Goal: Find specific fact: Find specific page/section

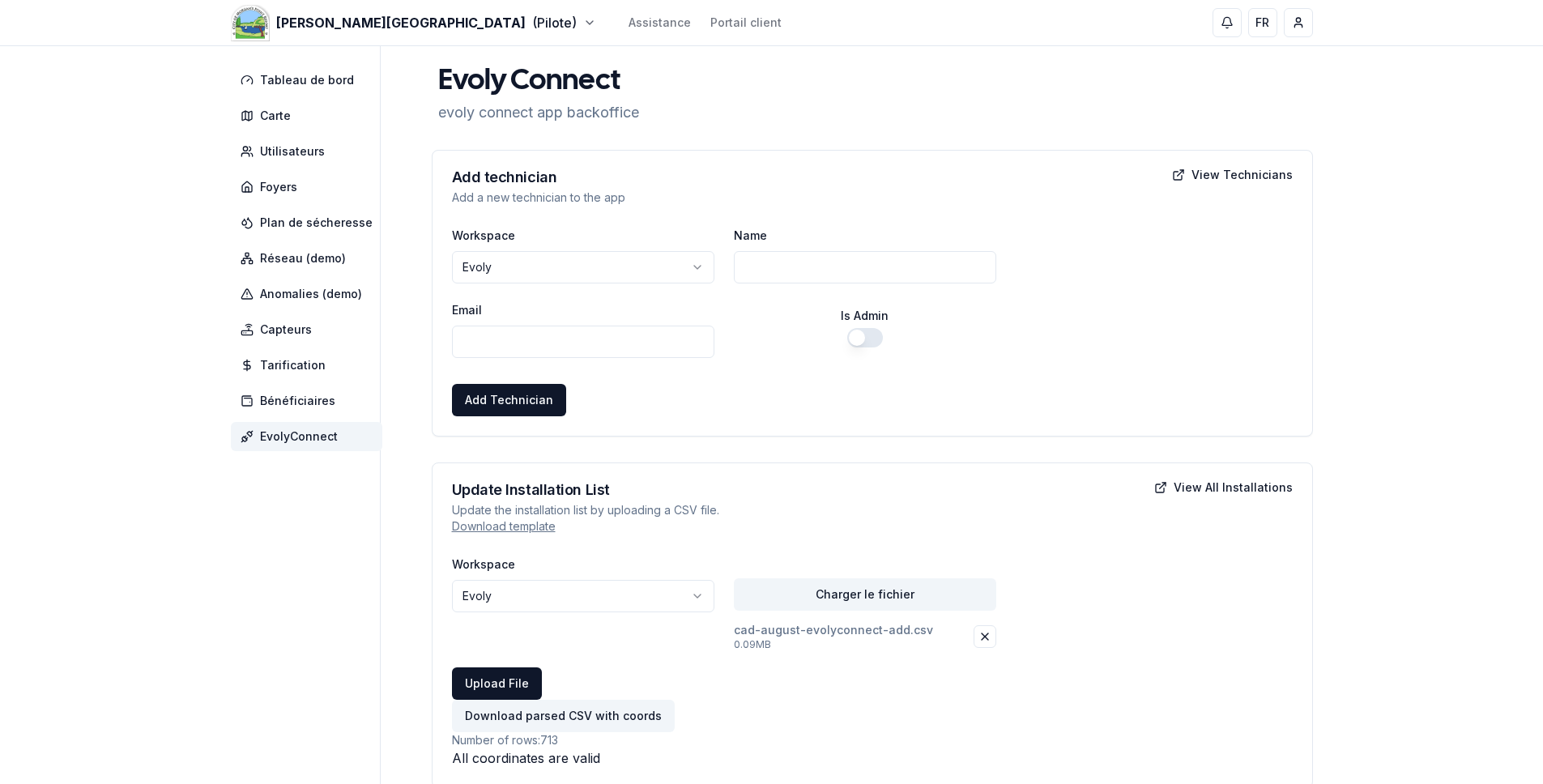
scroll to position [102, 0]
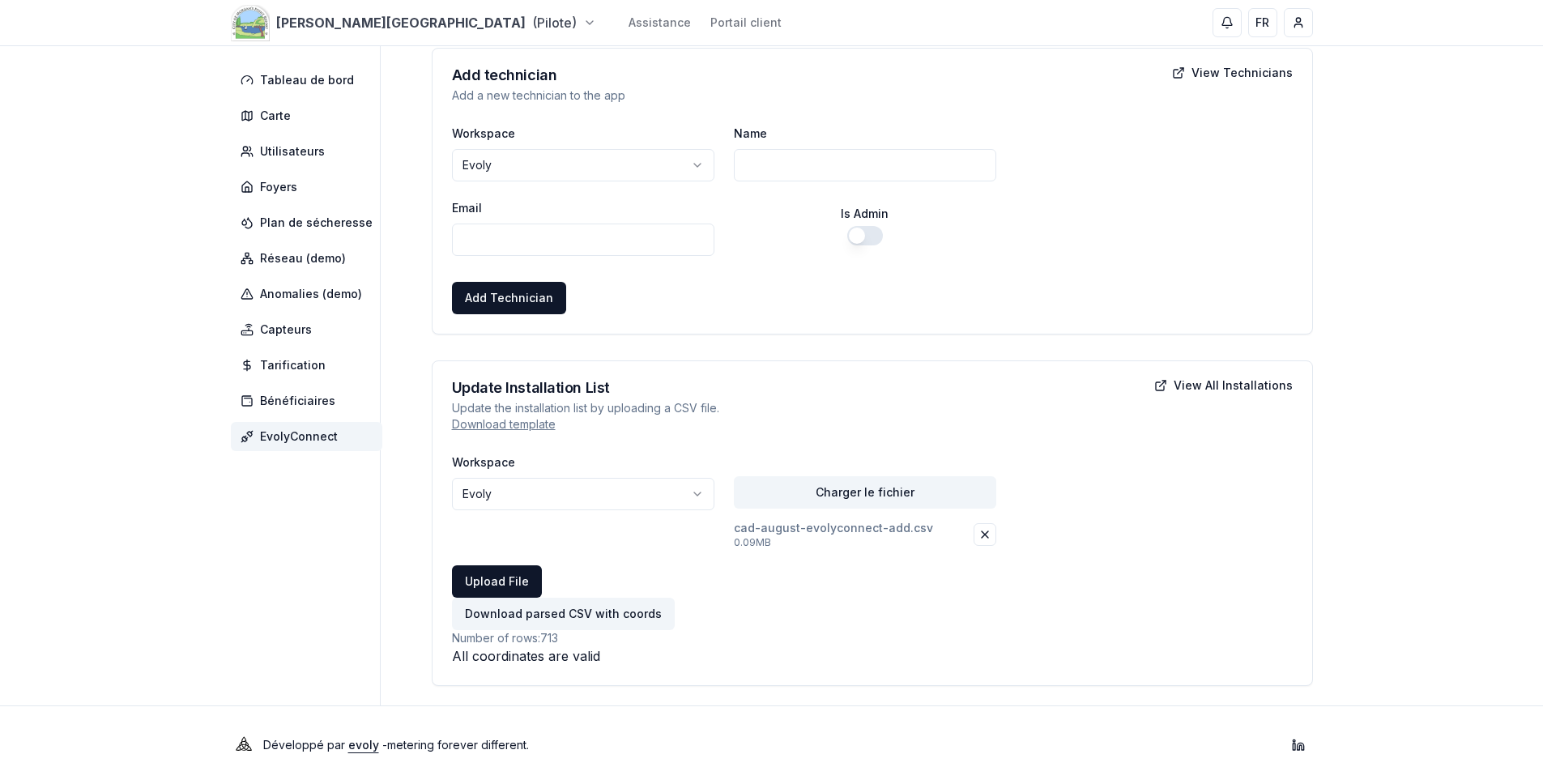
click at [306, 25] on html "**********" at bounding box center [771, 340] width 1543 height 886
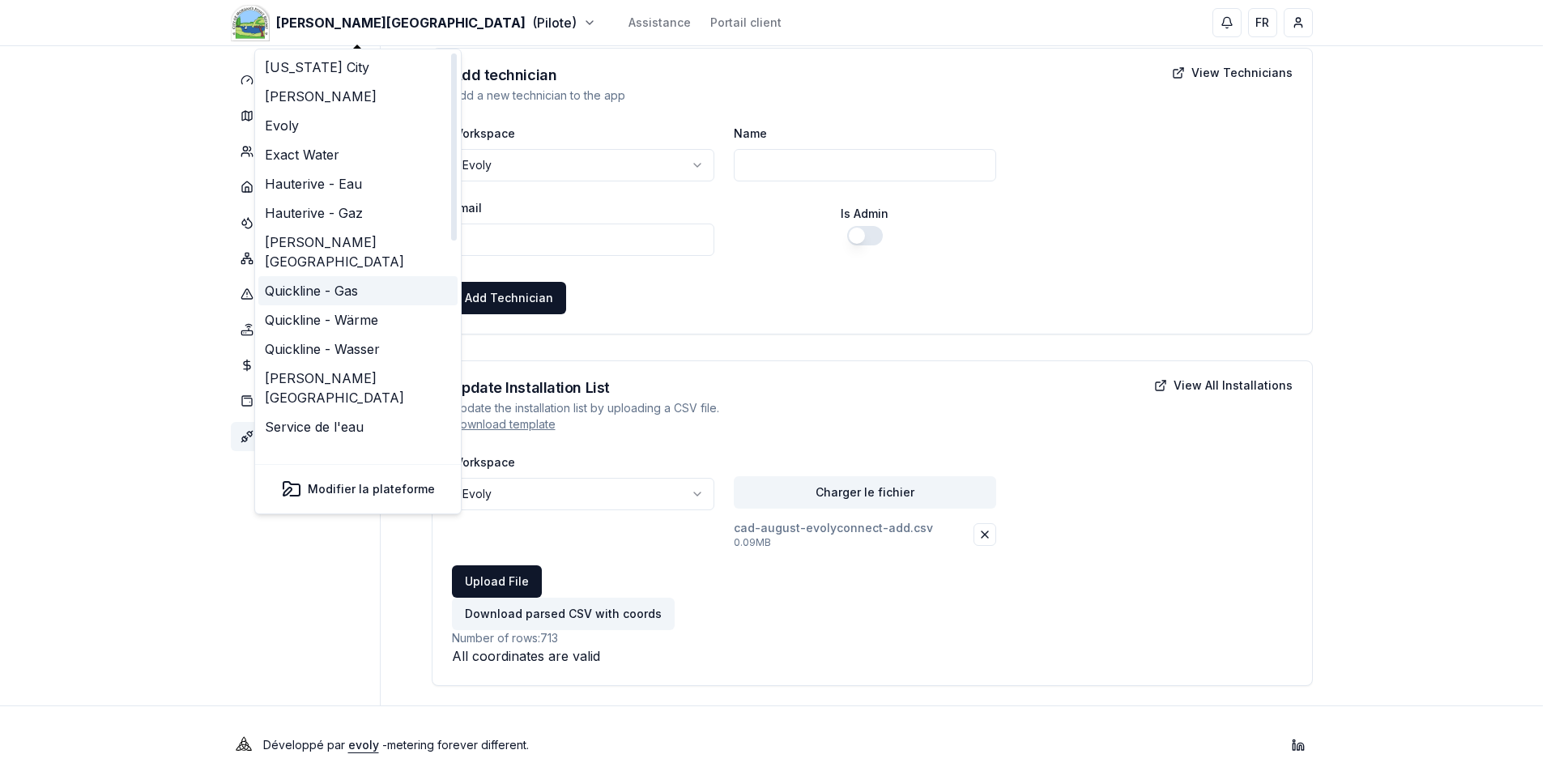
click at [338, 276] on link "Quickline - Gas" at bounding box center [357, 291] width 199 height 29
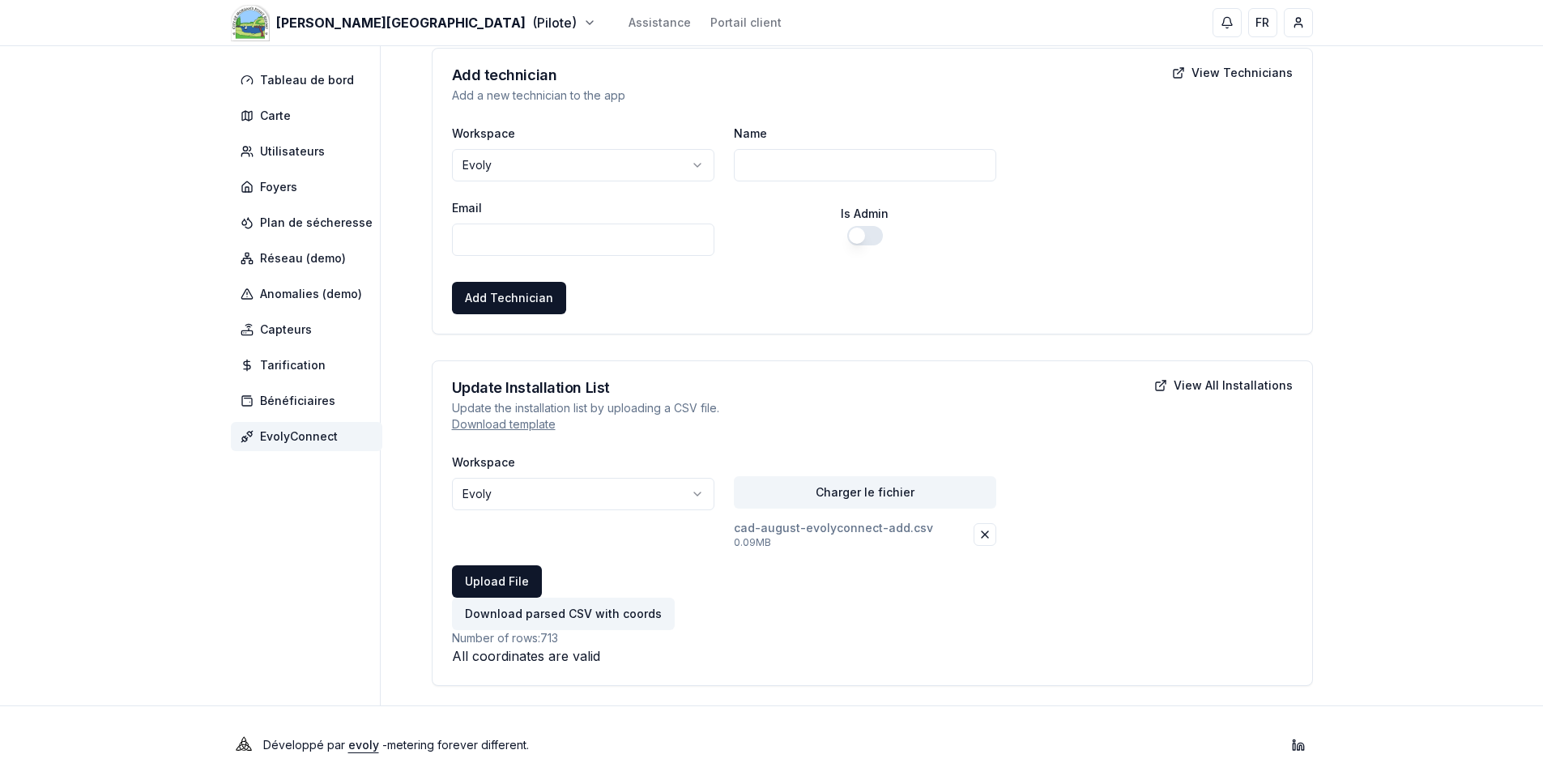
click at [338, 10] on div "Morgan's Point Resort (Pilote) Assistance Portail client FR Yahya" at bounding box center [772, 22] width 1134 height 45
click at [340, 22] on html "**********" at bounding box center [771, 340] width 1543 height 886
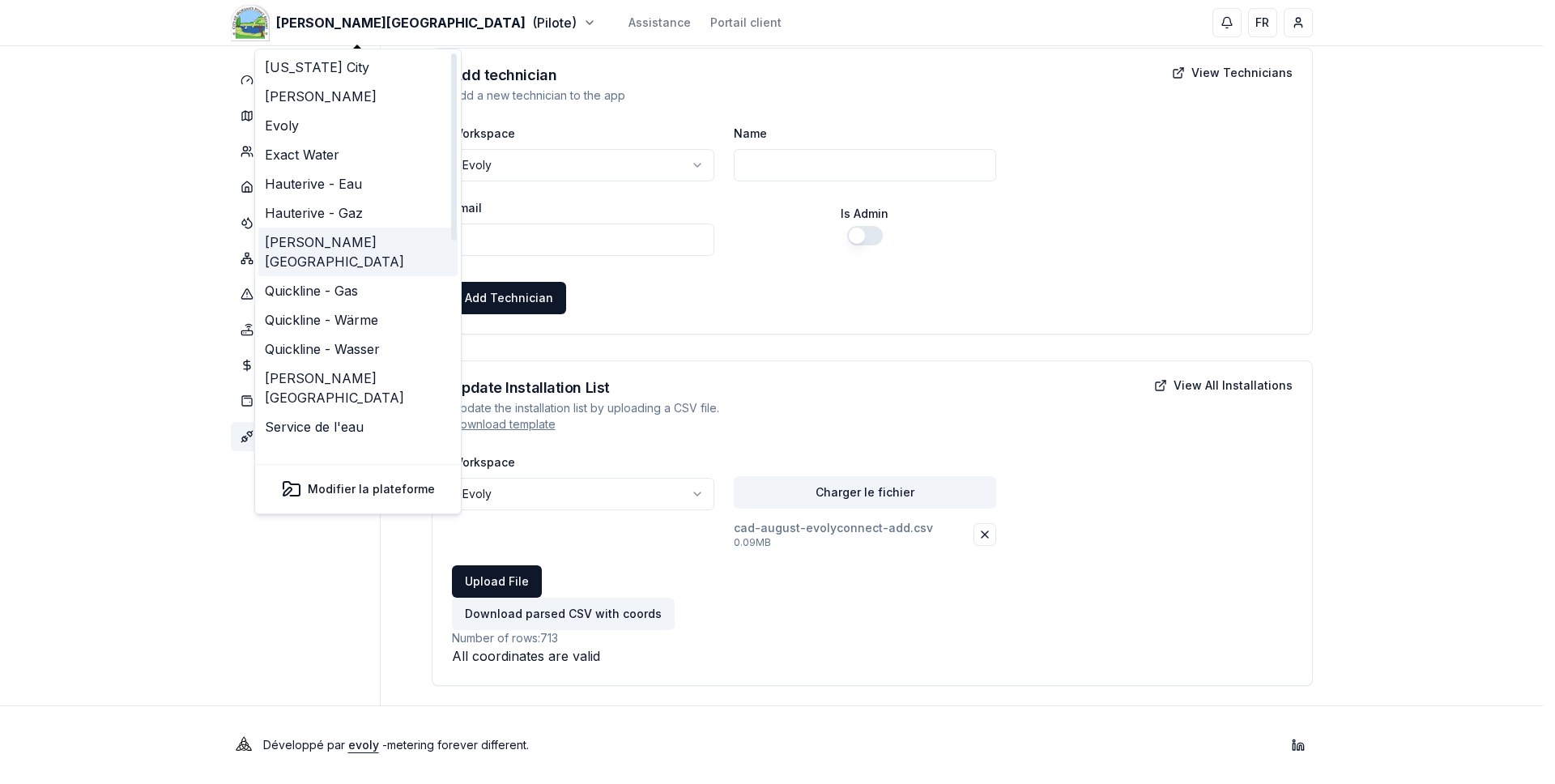
click at [348, 239] on link "[PERSON_NAME][GEOGRAPHIC_DATA]" at bounding box center [357, 252] width 199 height 48
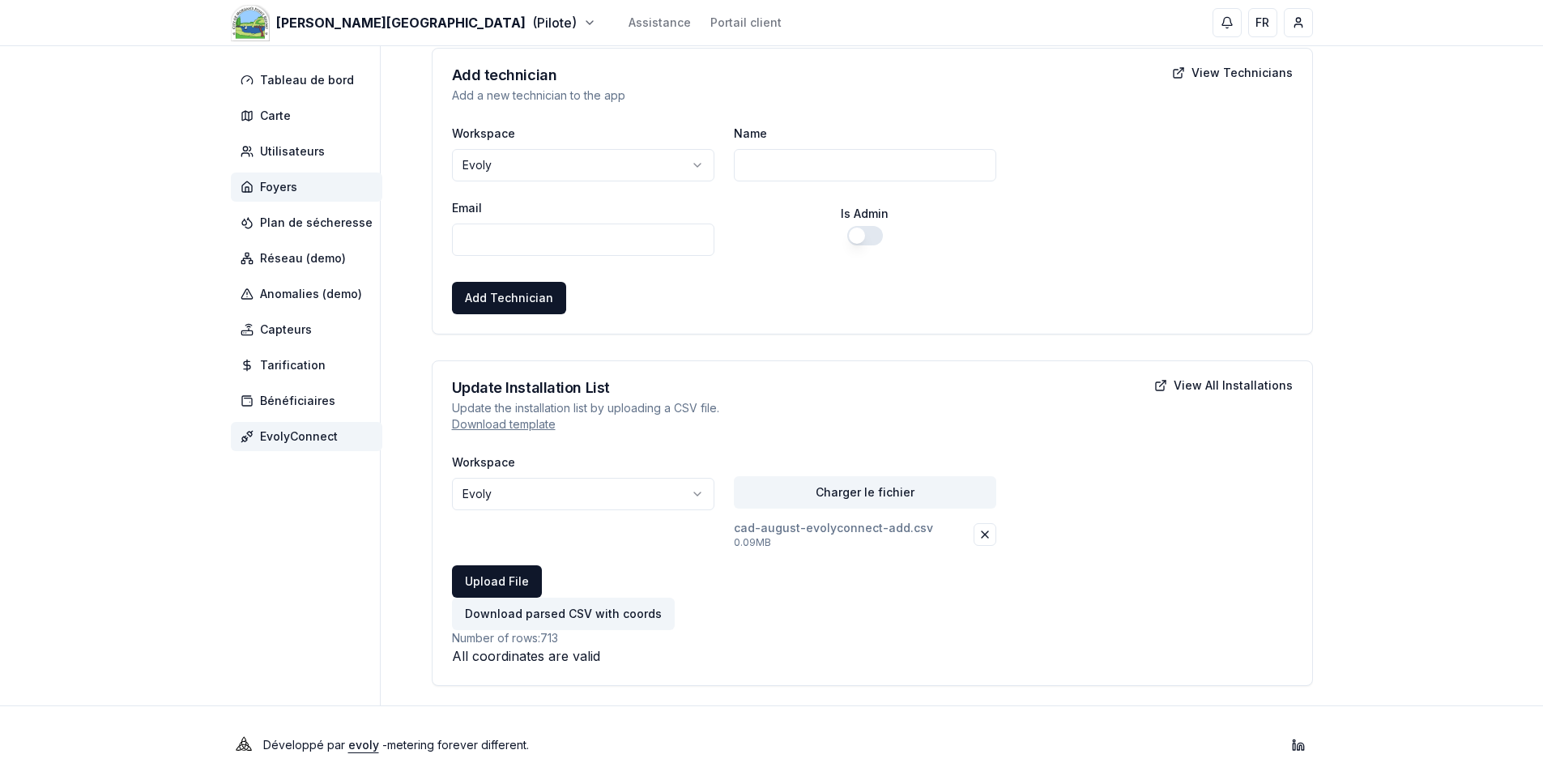
click at [296, 179] on span "Foyers" at bounding box center [306, 188] width 152 height 29
click at [271, 184] on span "Foyers" at bounding box center [278, 187] width 37 height 16
click at [256, 184] on span "Foyers" at bounding box center [306, 188] width 152 height 29
click at [241, 189] on icon at bounding box center [247, 187] width 13 height 13
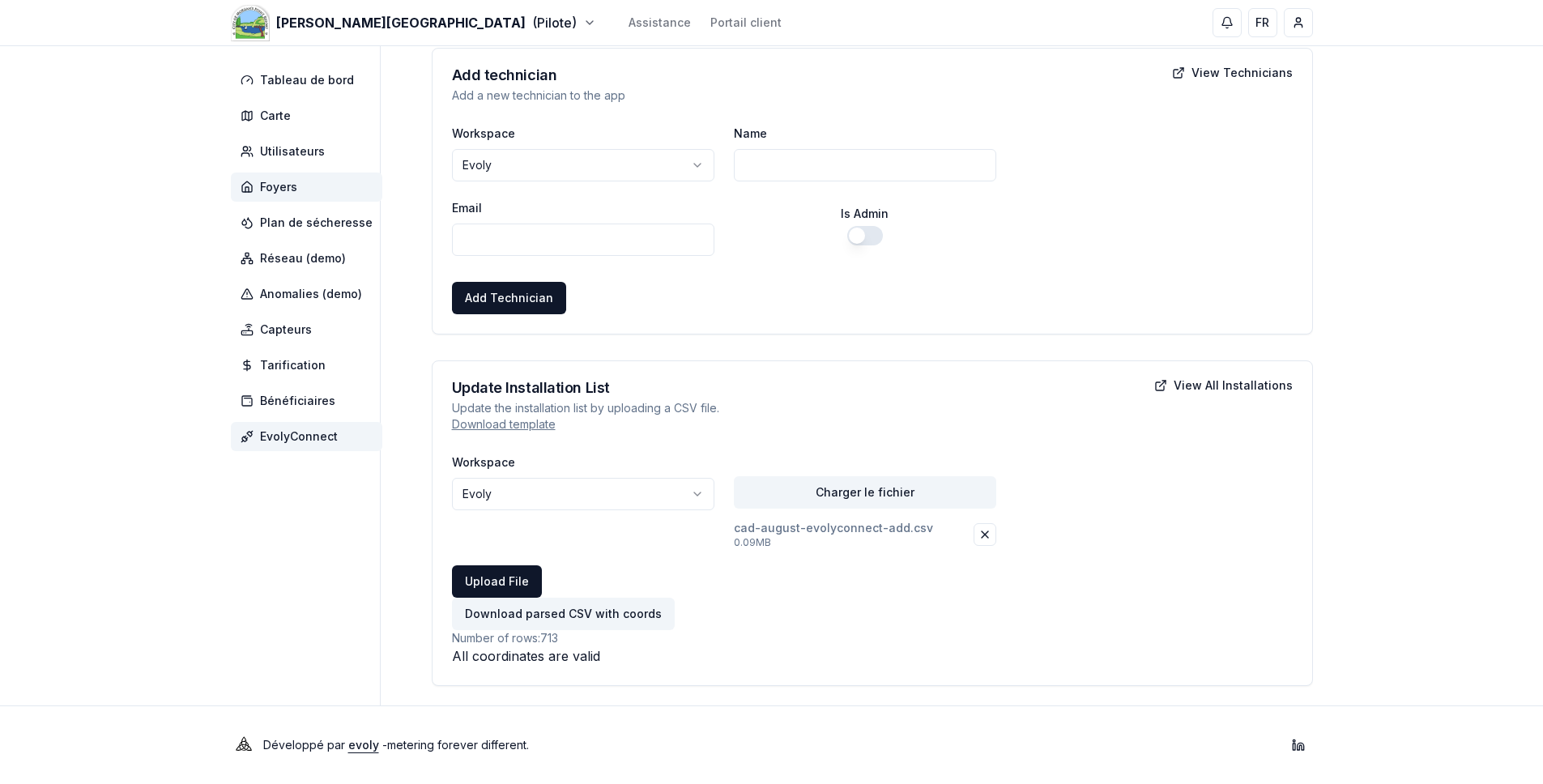
click at [289, 182] on span "Foyers" at bounding box center [278, 187] width 37 height 16
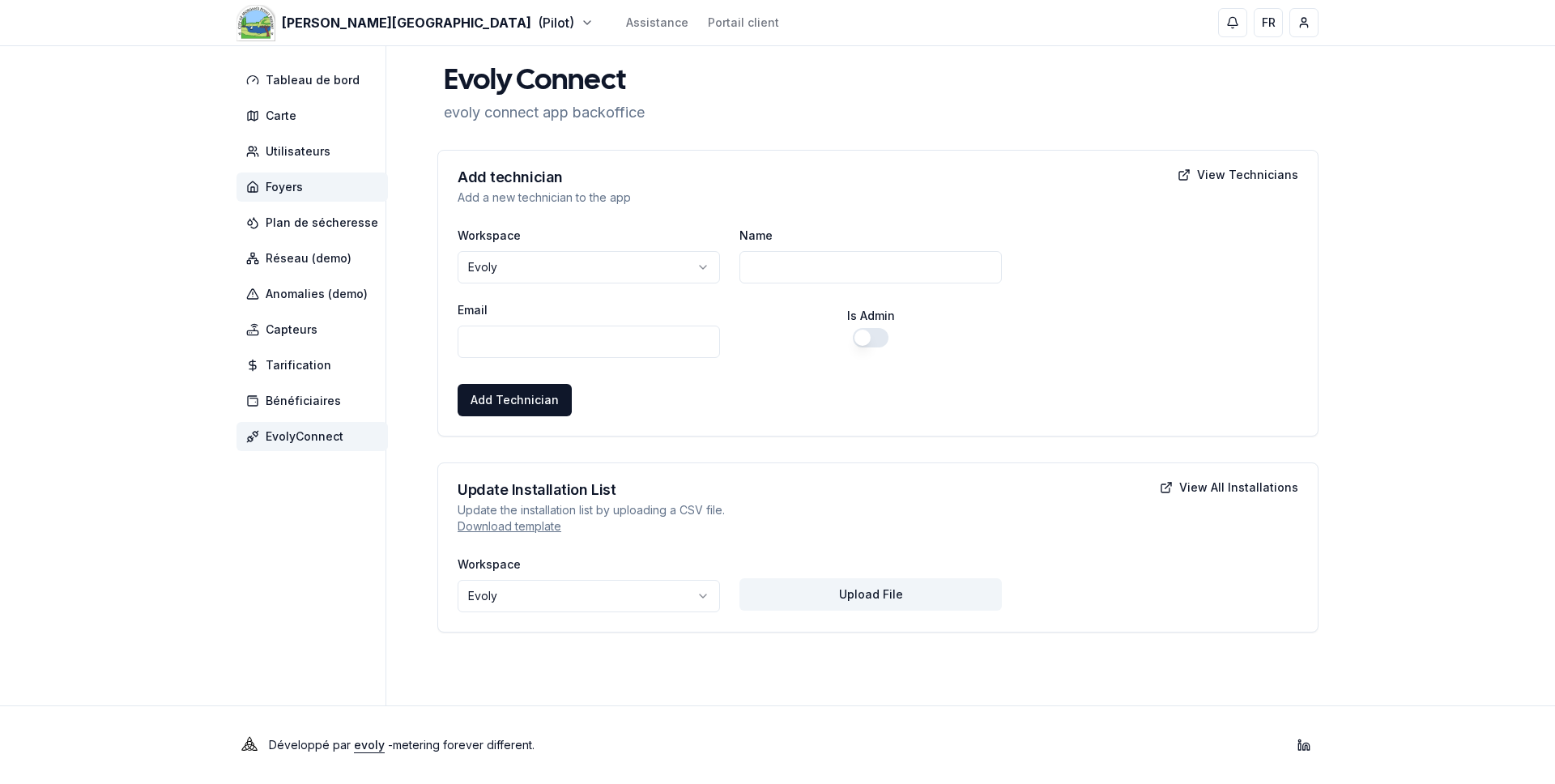
click at [294, 185] on span "Foyers" at bounding box center [283, 187] width 37 height 16
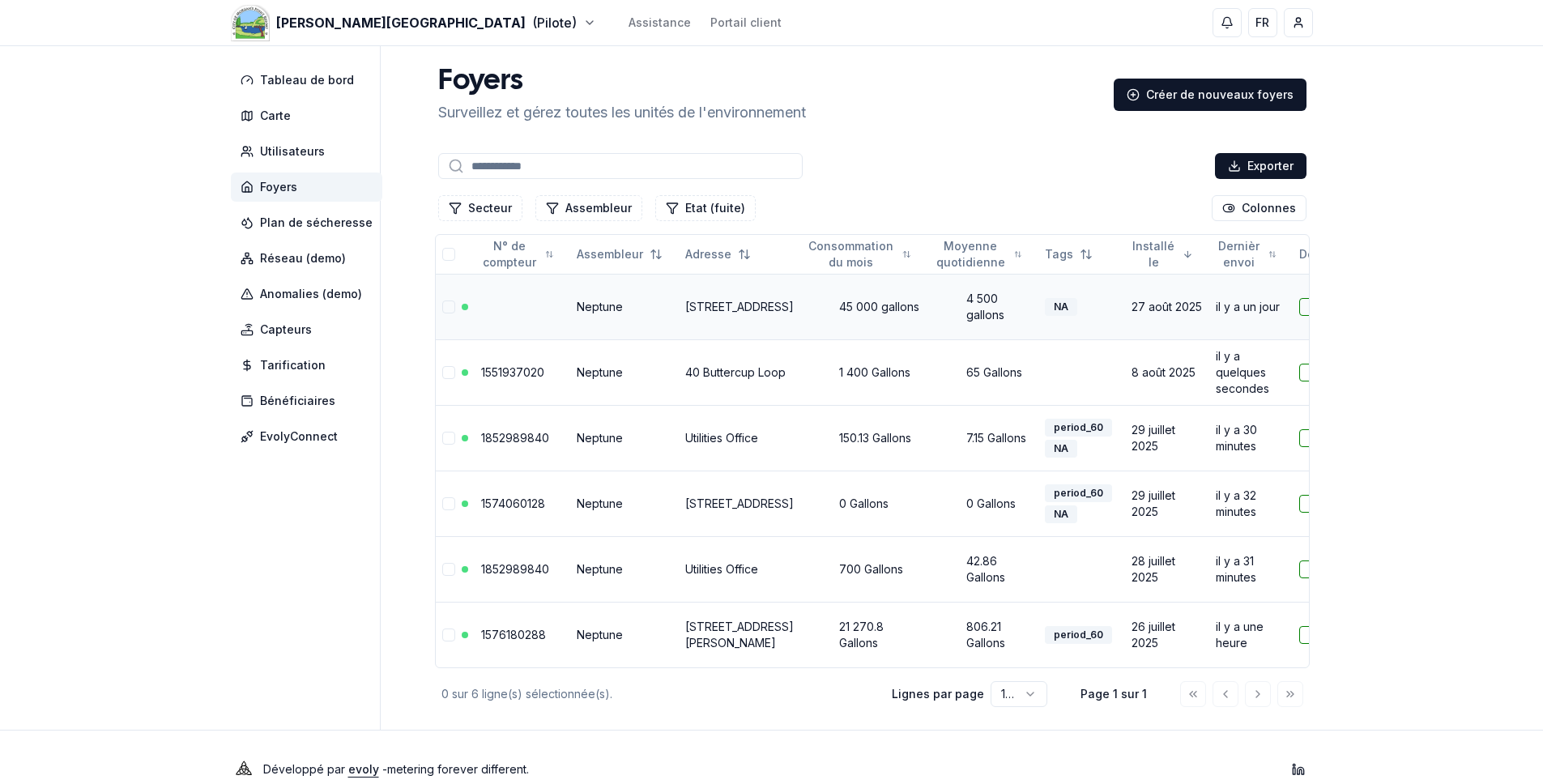
click at [597, 304] on td "Neptune" at bounding box center [624, 306] width 108 height 66
click at [714, 301] on link "[STREET_ADDRESS]" at bounding box center [739, 306] width 108 height 14
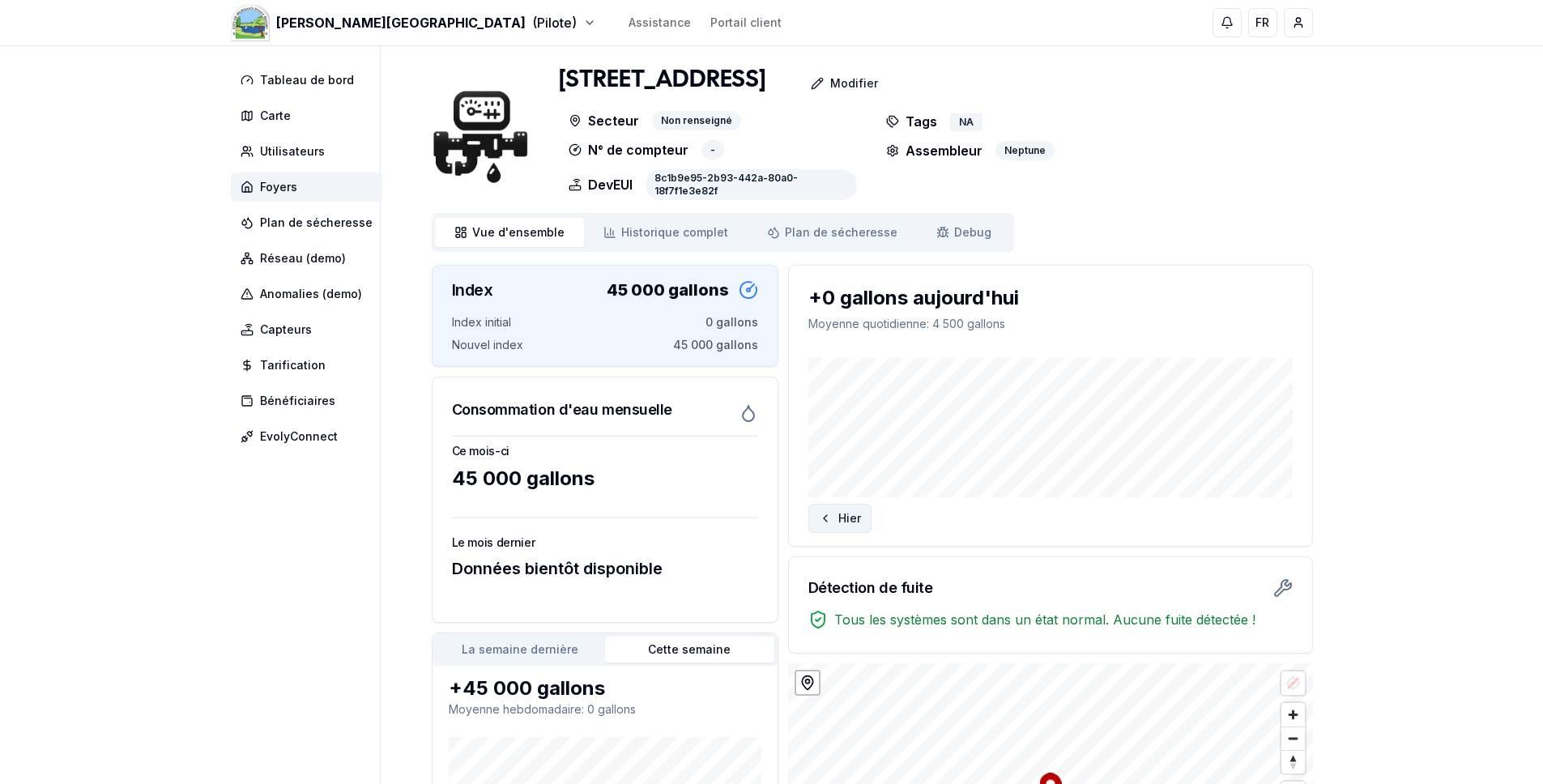
click at [852, 510] on button "Hier" at bounding box center [840, 519] width 63 height 29
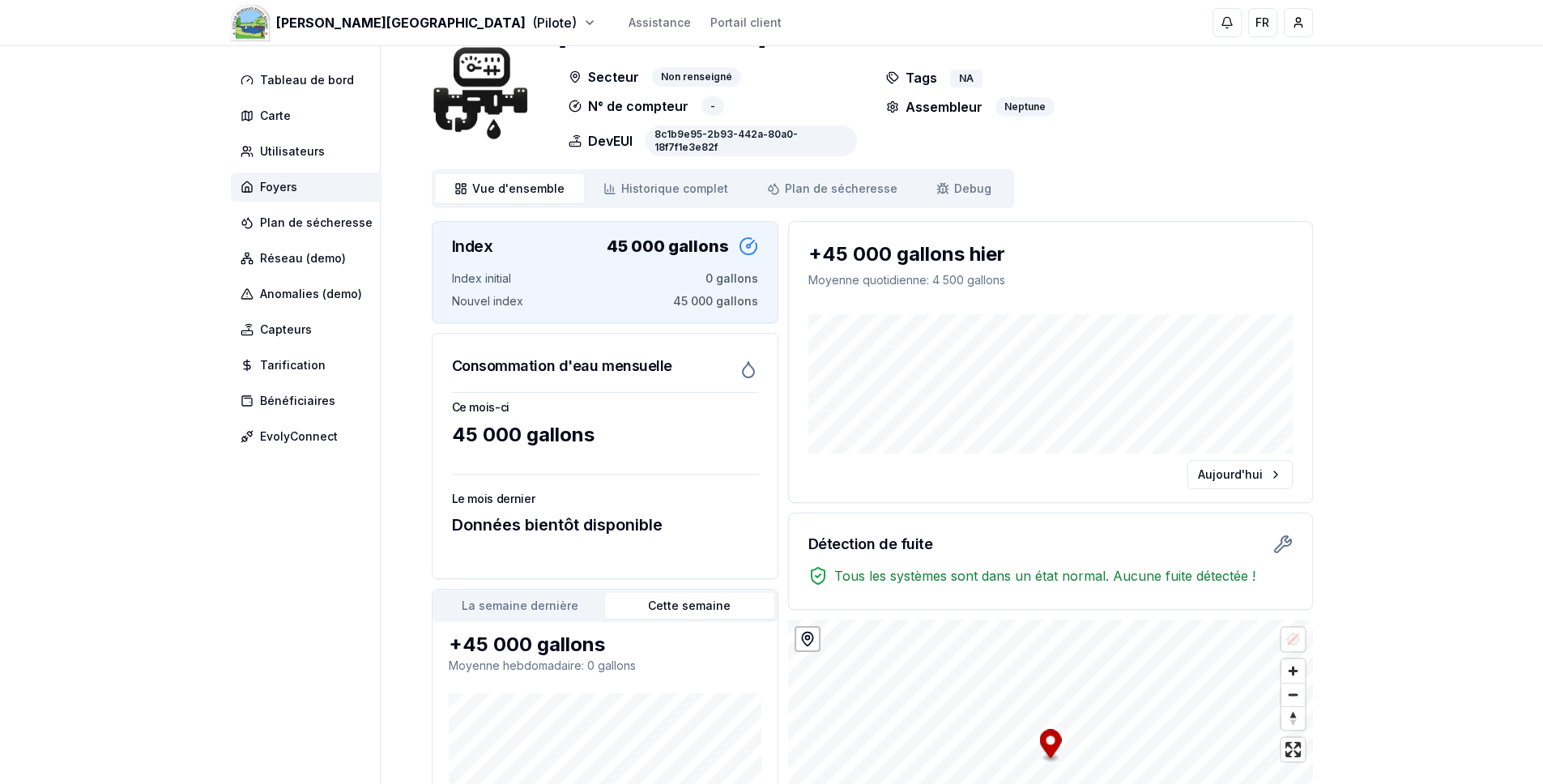
scroll to position [47, 0]
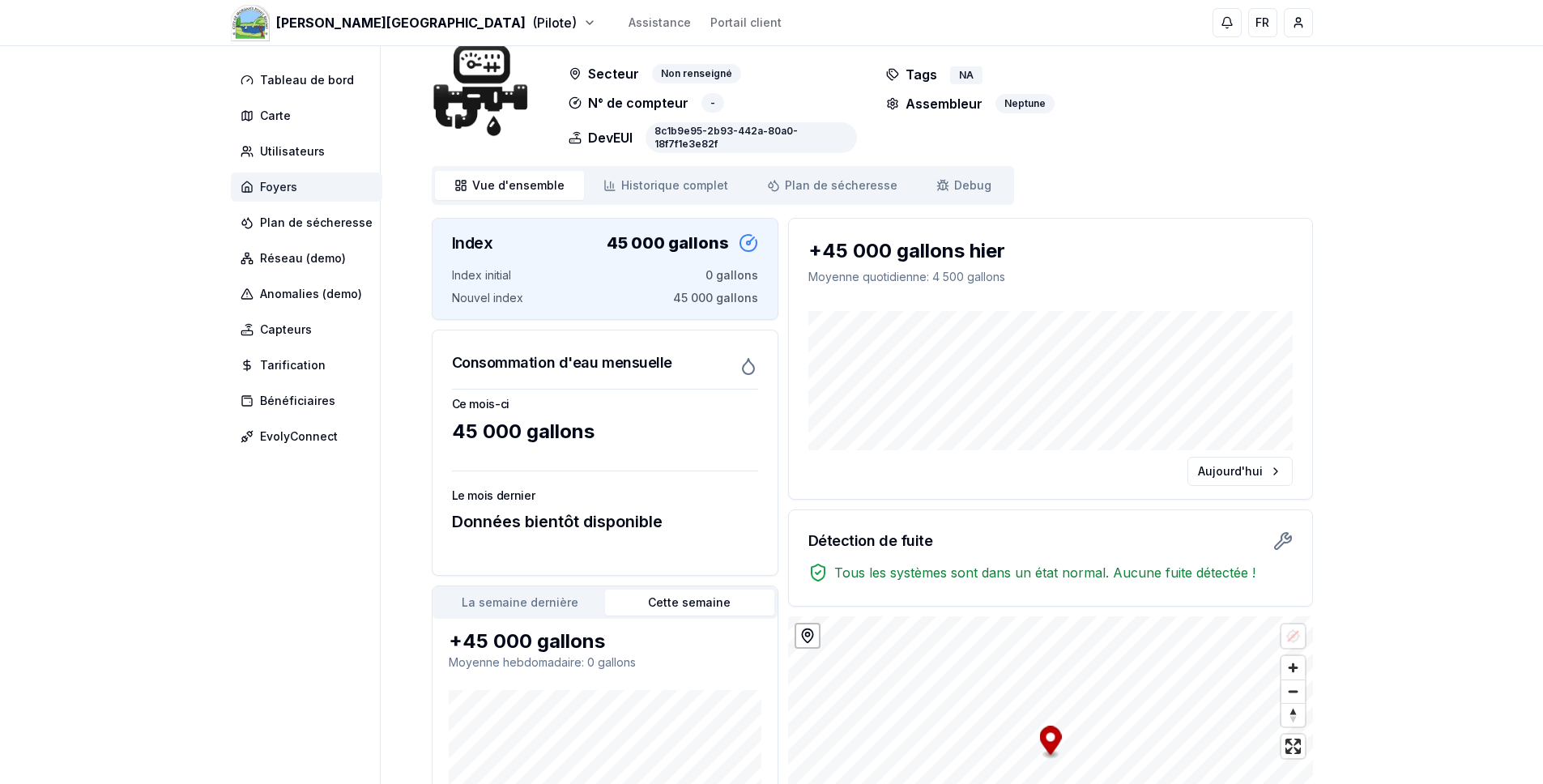
click at [302, 182] on span "Foyers" at bounding box center [306, 188] width 152 height 29
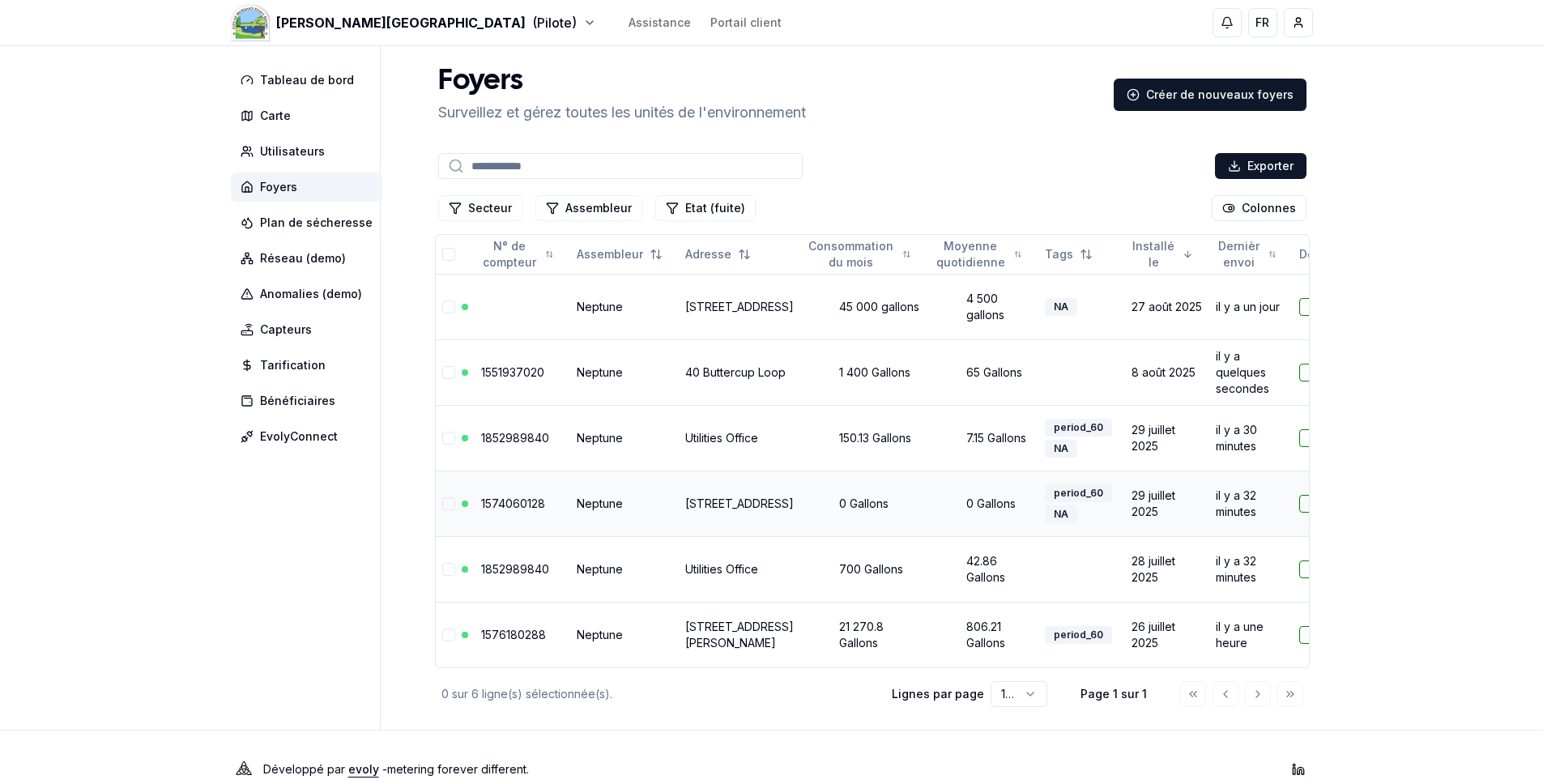
click at [519, 505] on link "1574060128" at bounding box center [513, 503] width 64 height 14
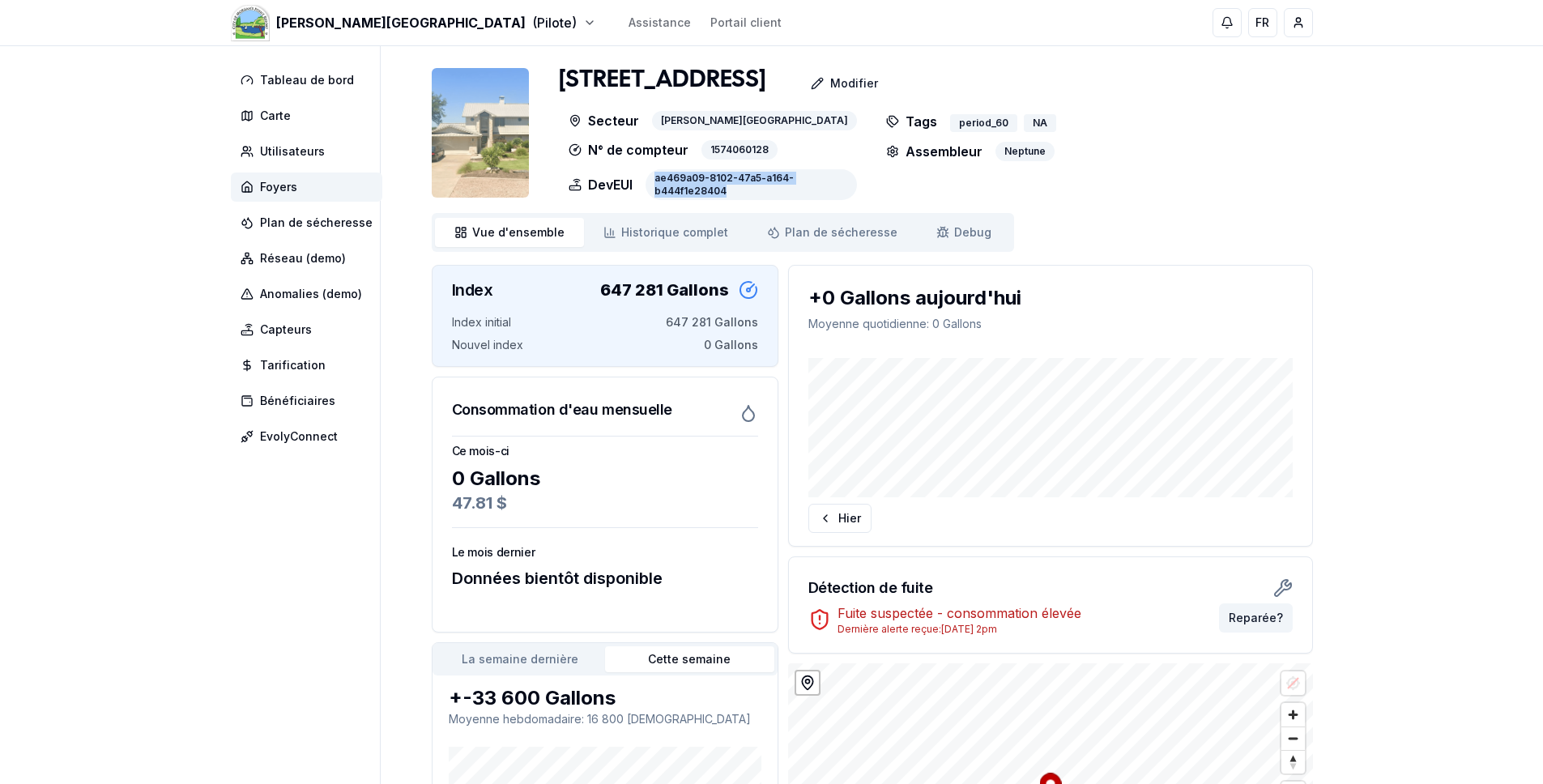
drag, startPoint x: 726, startPoint y: 189, endPoint x: 643, endPoint y: 180, distance: 83.5
click at [643, 181] on div "DevEUI ae469a09-8102-47a5-a164-b444f1e28404" at bounding box center [713, 185] width 309 height 31
copy div "ae469a09-8102-47a5-a164-b444f1e28404"
